Goal: Information Seeking & Learning: Learn about a topic

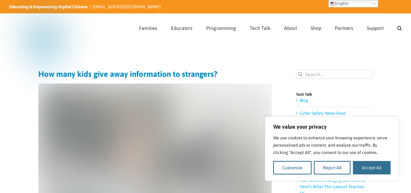
click at [371, 166] on button "Accept All" at bounding box center [372, 167] width 38 height 13
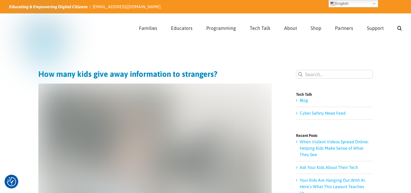
checkbox input "true"
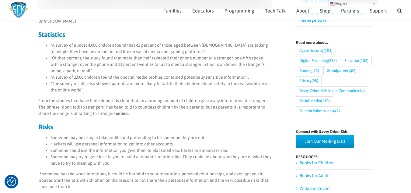
scroll to position [222, 0]
